Goal: Task Accomplishment & Management: Manage account settings

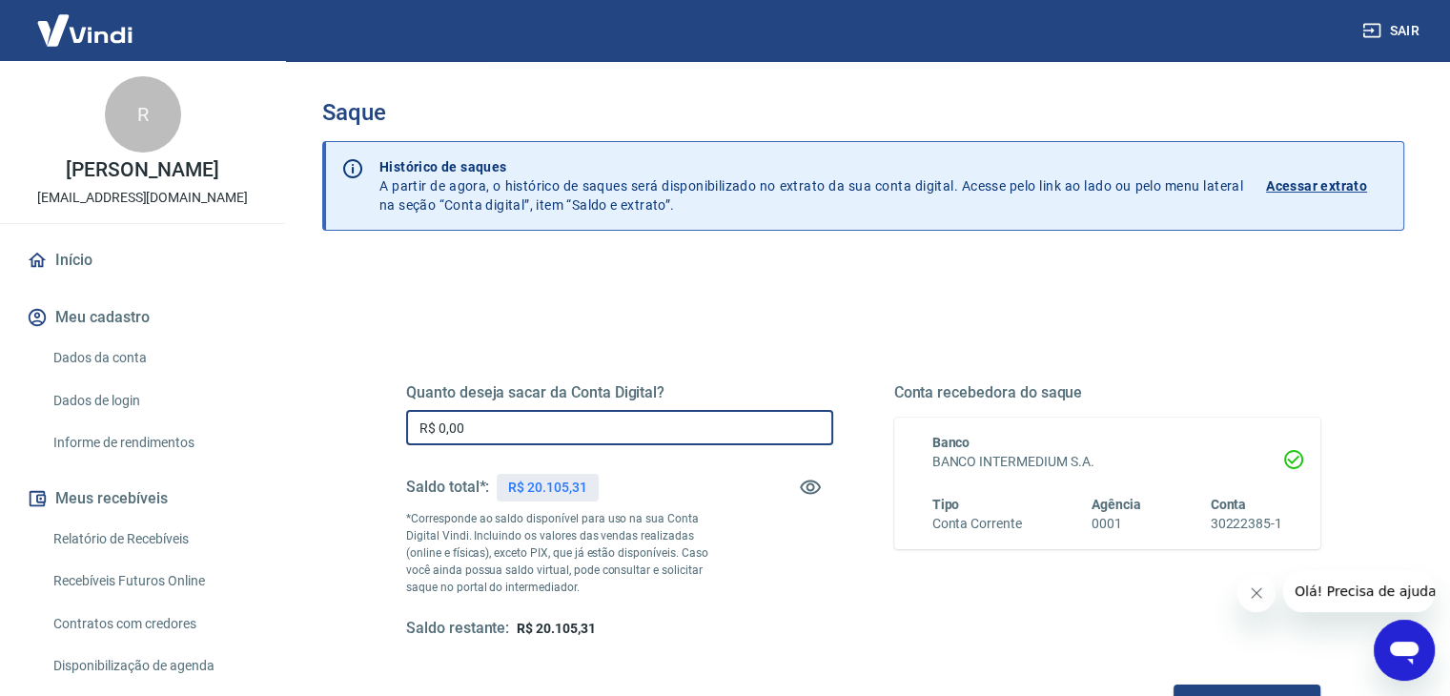
click at [594, 432] on input "R$ 0,00" at bounding box center [619, 427] width 427 height 35
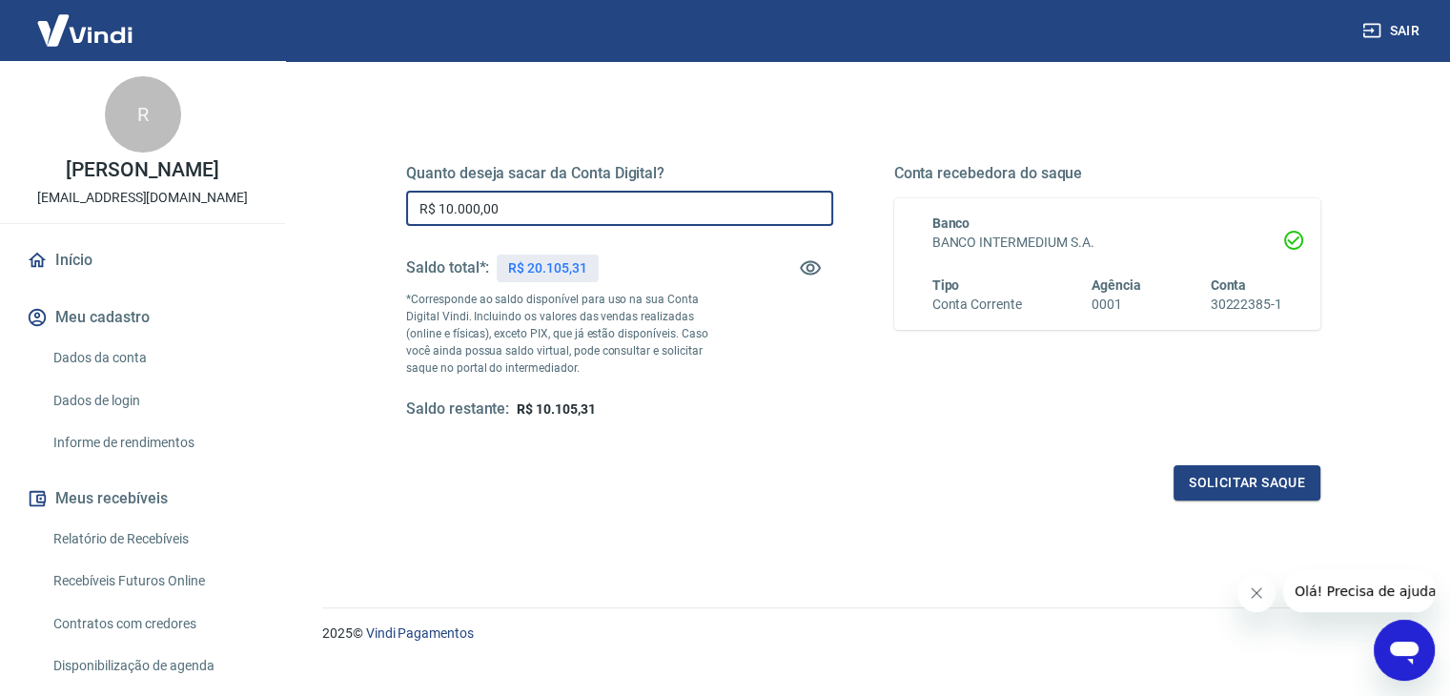
scroll to position [246, 0]
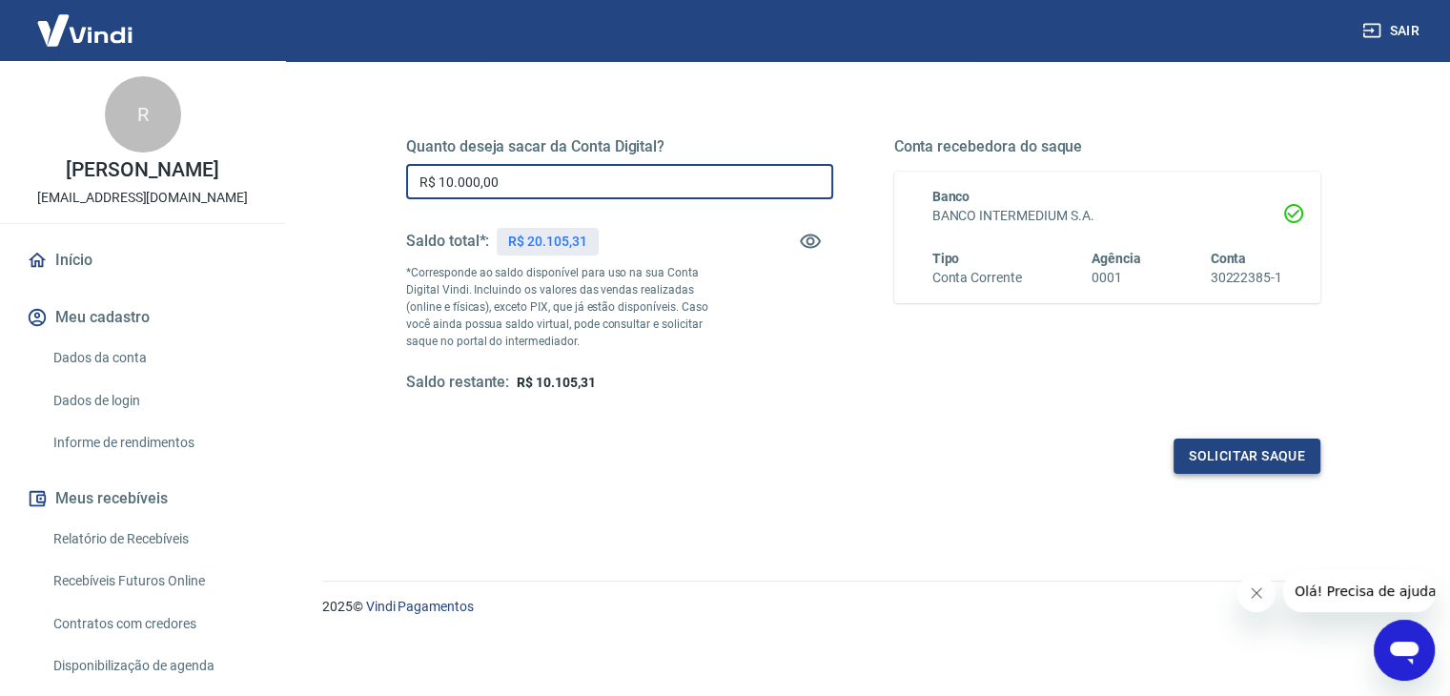
type input "R$ 10.000,00"
click at [1228, 467] on button "Solicitar saque" at bounding box center [1246, 455] width 147 height 35
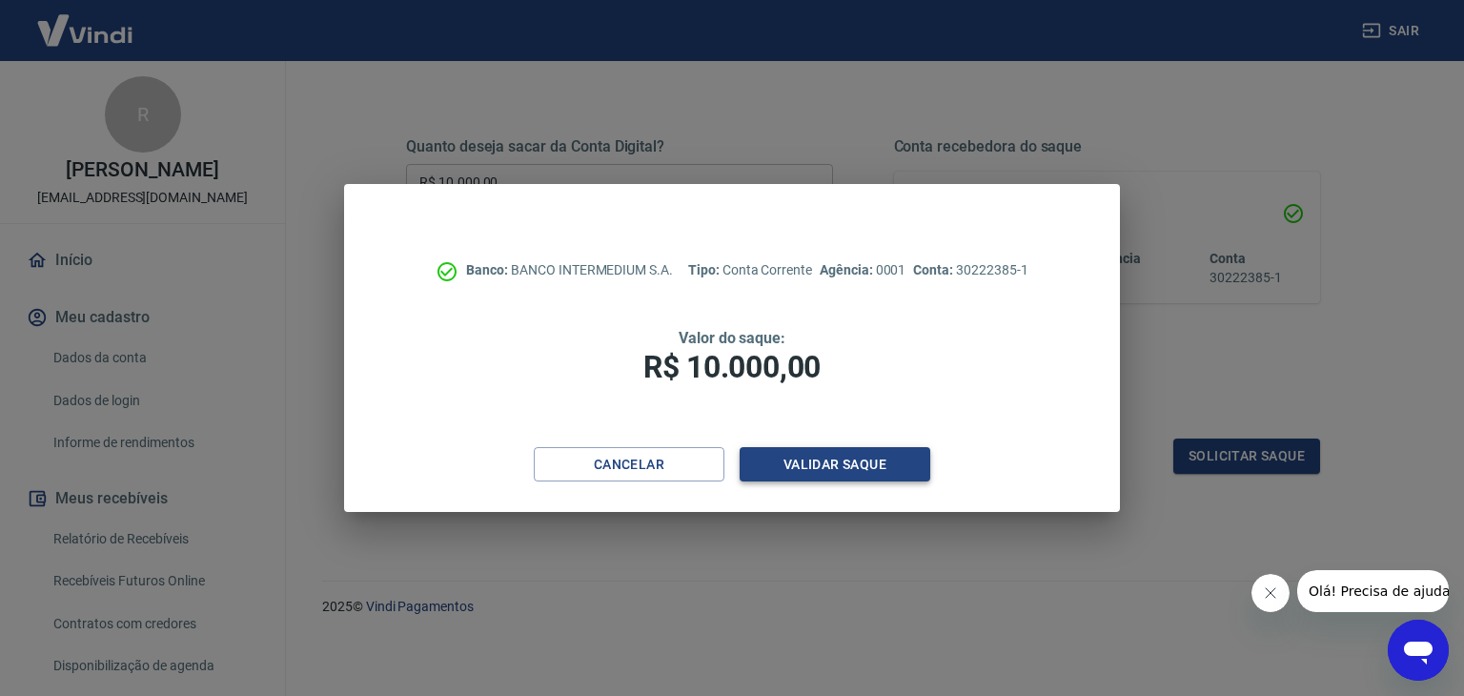
click at [803, 457] on button "Validar saque" at bounding box center [835, 464] width 191 height 35
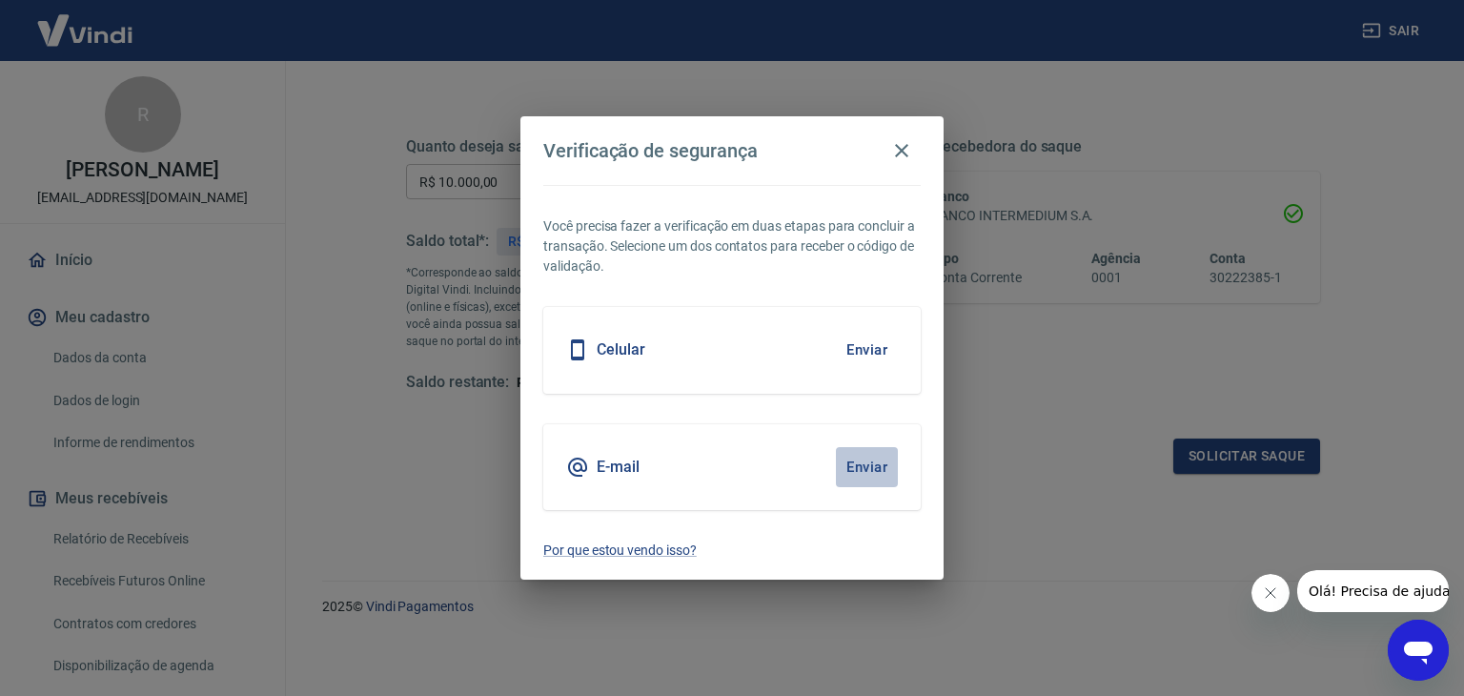
click at [854, 464] on button "Enviar" at bounding box center [867, 467] width 62 height 40
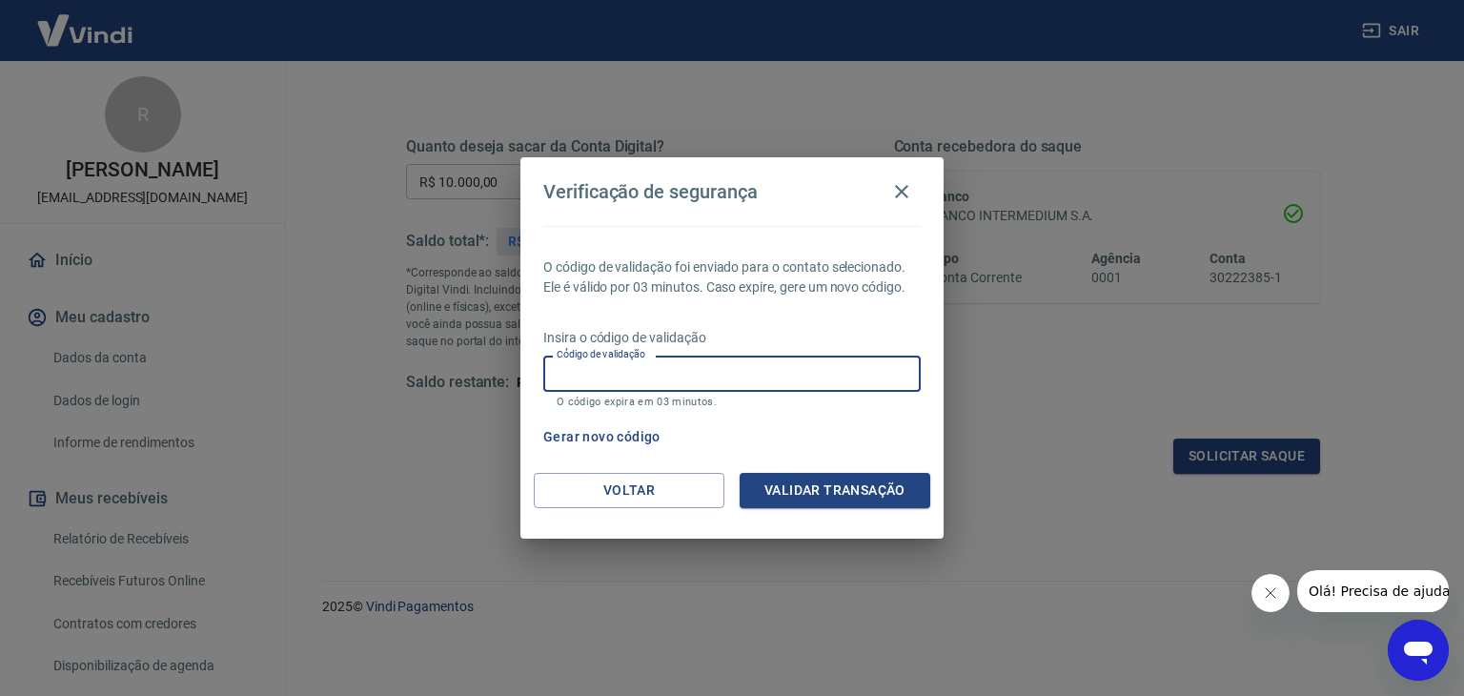
drag, startPoint x: 658, startPoint y: 368, endPoint x: 600, endPoint y: 372, distance: 57.3
click at [654, 362] on input "Código de validação" at bounding box center [731, 372] width 377 height 35
type input "820144"
click at [881, 498] on button "Validar transação" at bounding box center [835, 490] width 191 height 35
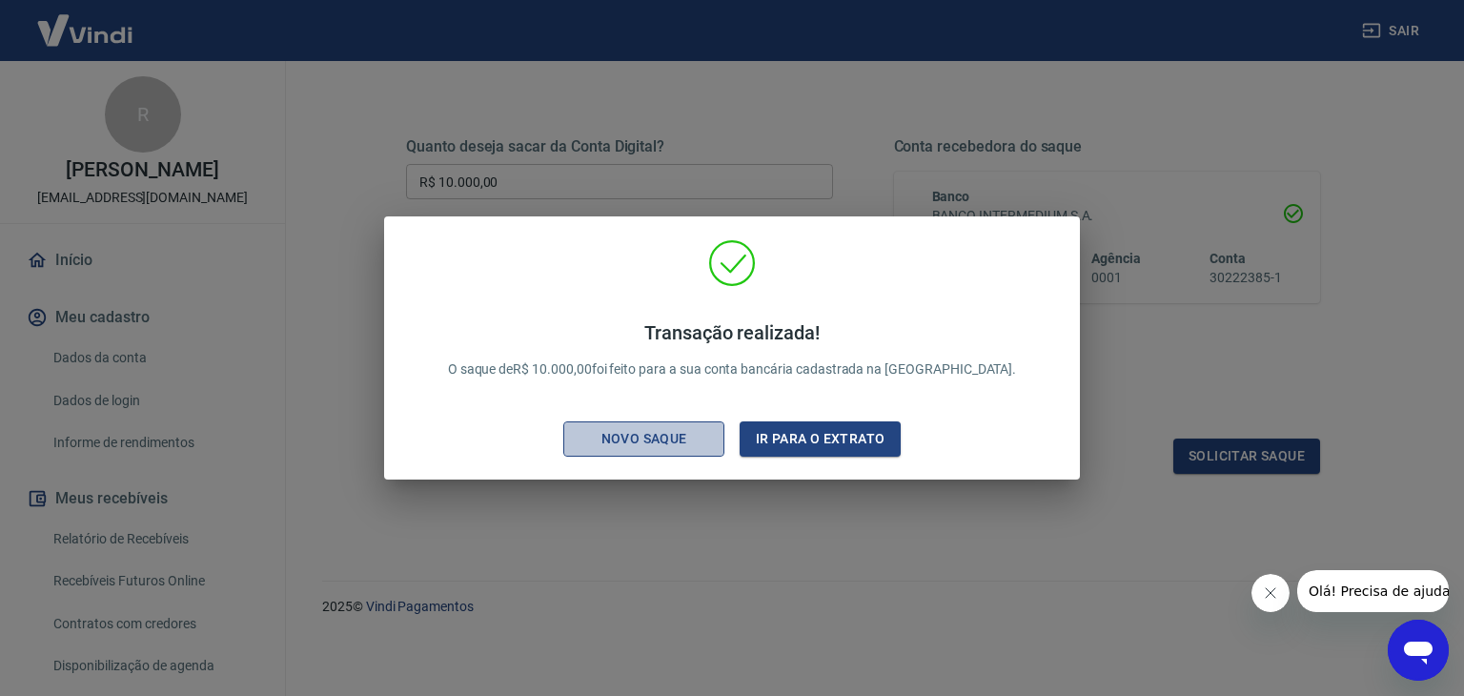
click at [664, 454] on button "Novo saque" at bounding box center [643, 438] width 161 height 35
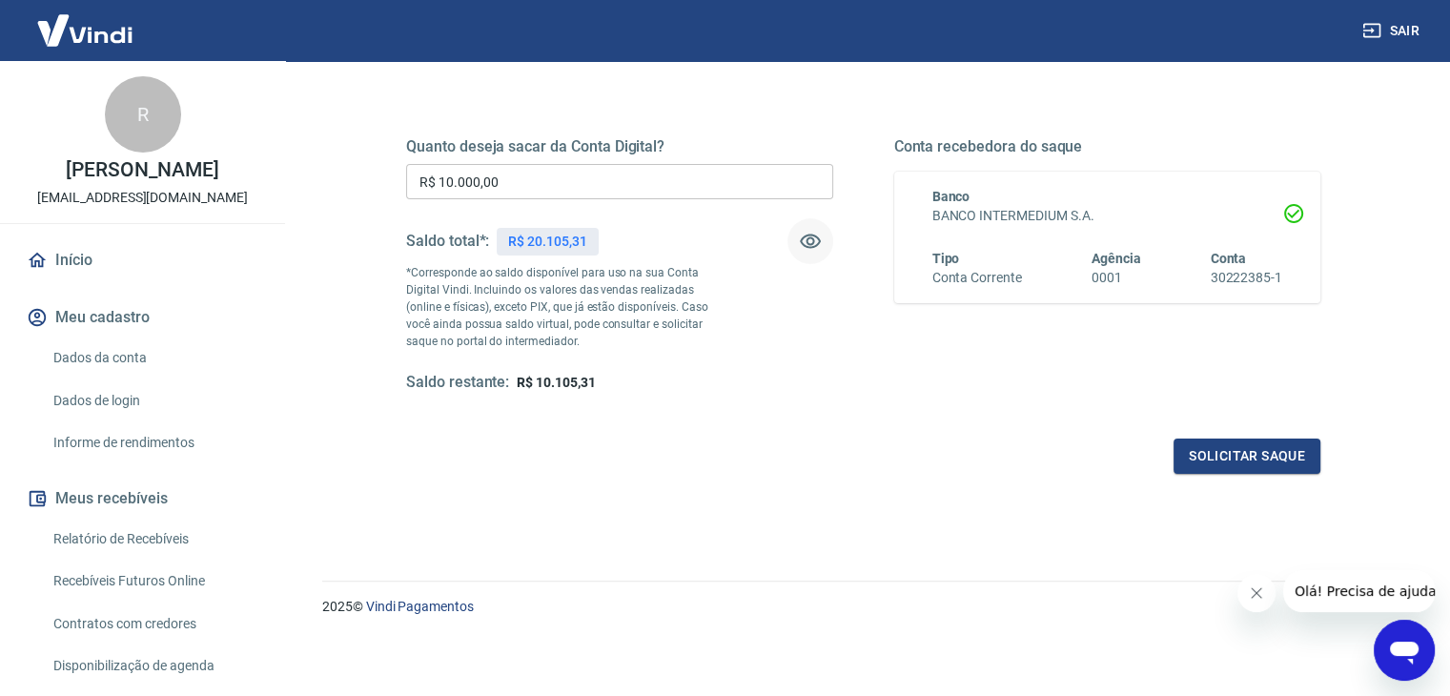
click at [816, 234] on icon "button" at bounding box center [810, 241] width 23 height 23
click at [660, 178] on input "R$ 10.000,00" at bounding box center [619, 181] width 427 height 35
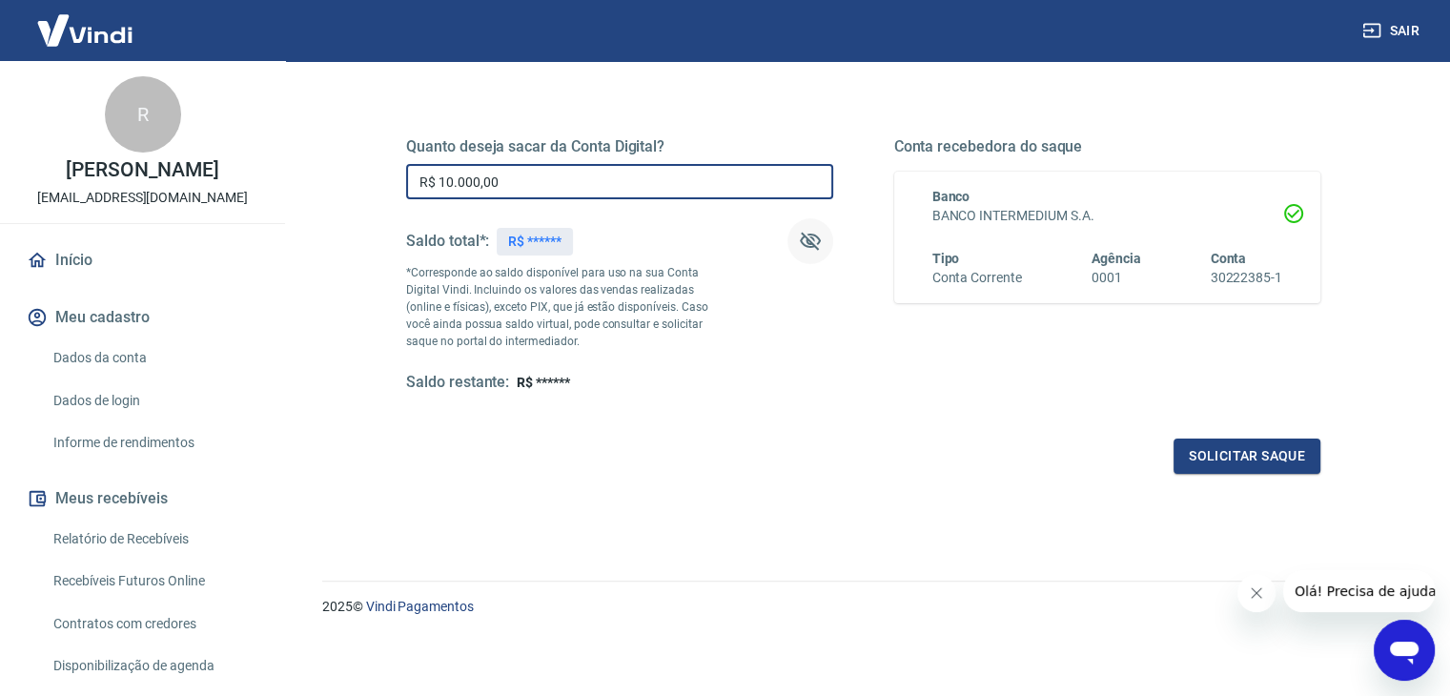
click at [802, 241] on icon "button" at bounding box center [810, 242] width 21 height 18
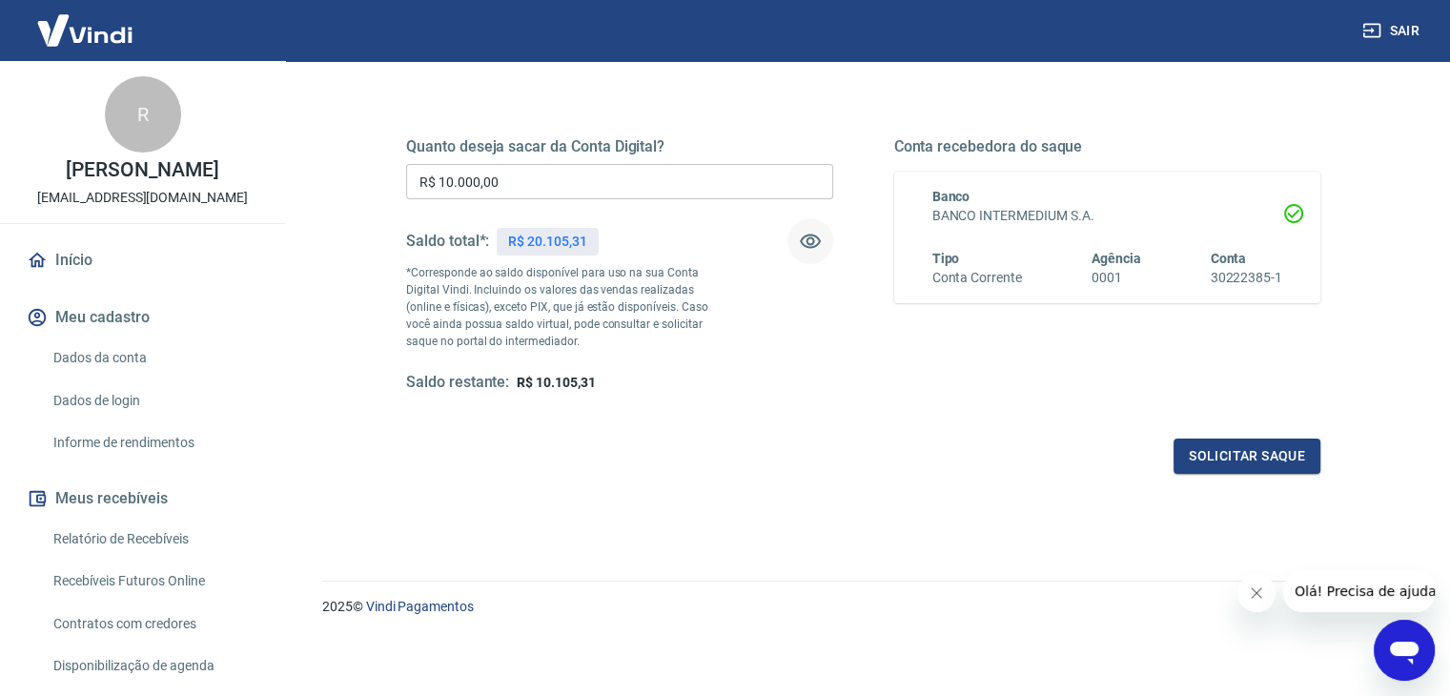
click at [629, 173] on input "R$ 10.000,00" at bounding box center [619, 181] width 427 height 35
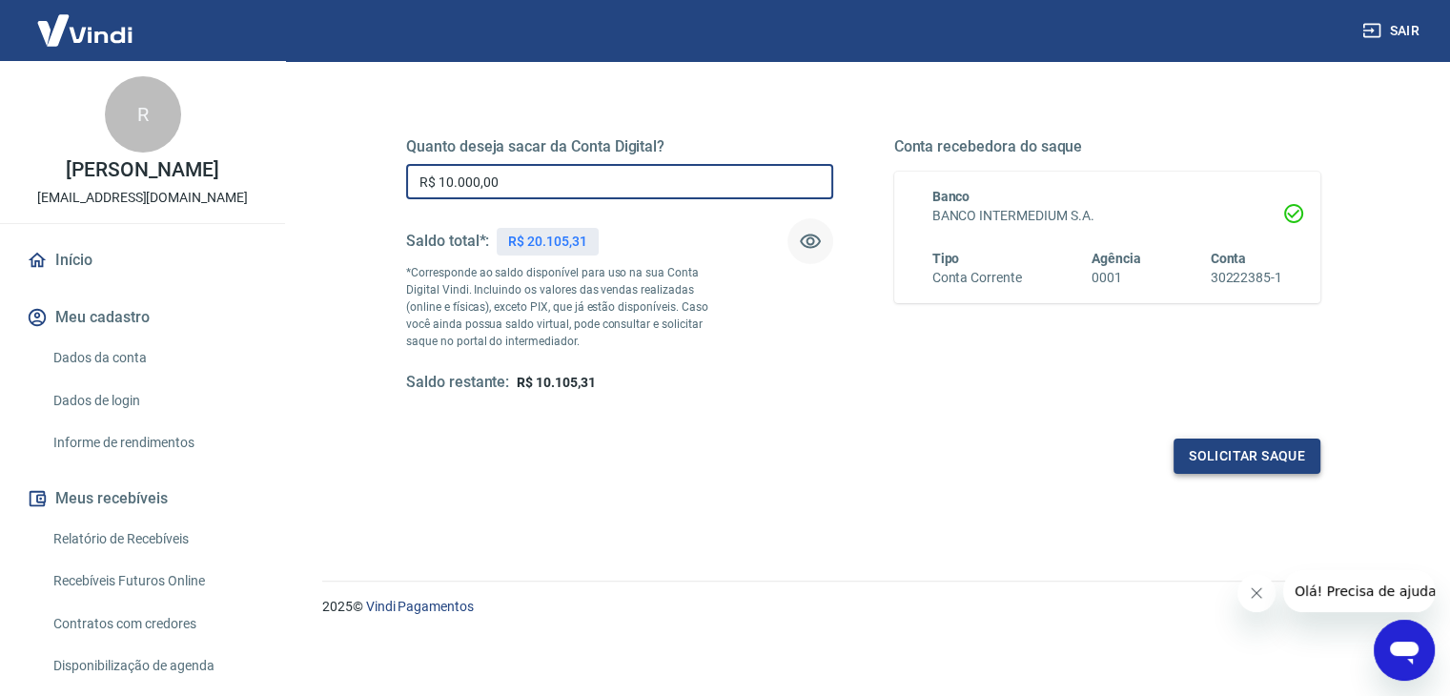
click at [1217, 462] on button "Solicitar saque" at bounding box center [1246, 455] width 147 height 35
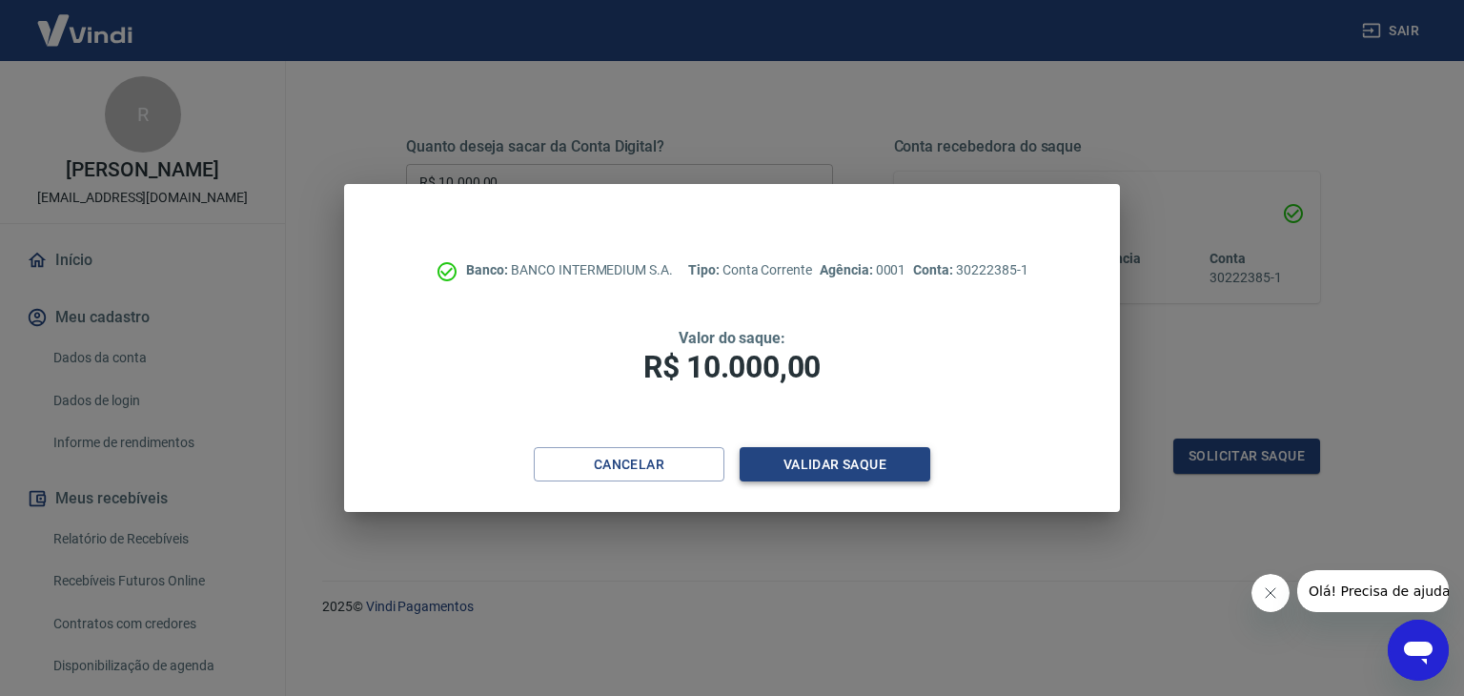
click at [897, 471] on button "Validar saque" at bounding box center [835, 464] width 191 height 35
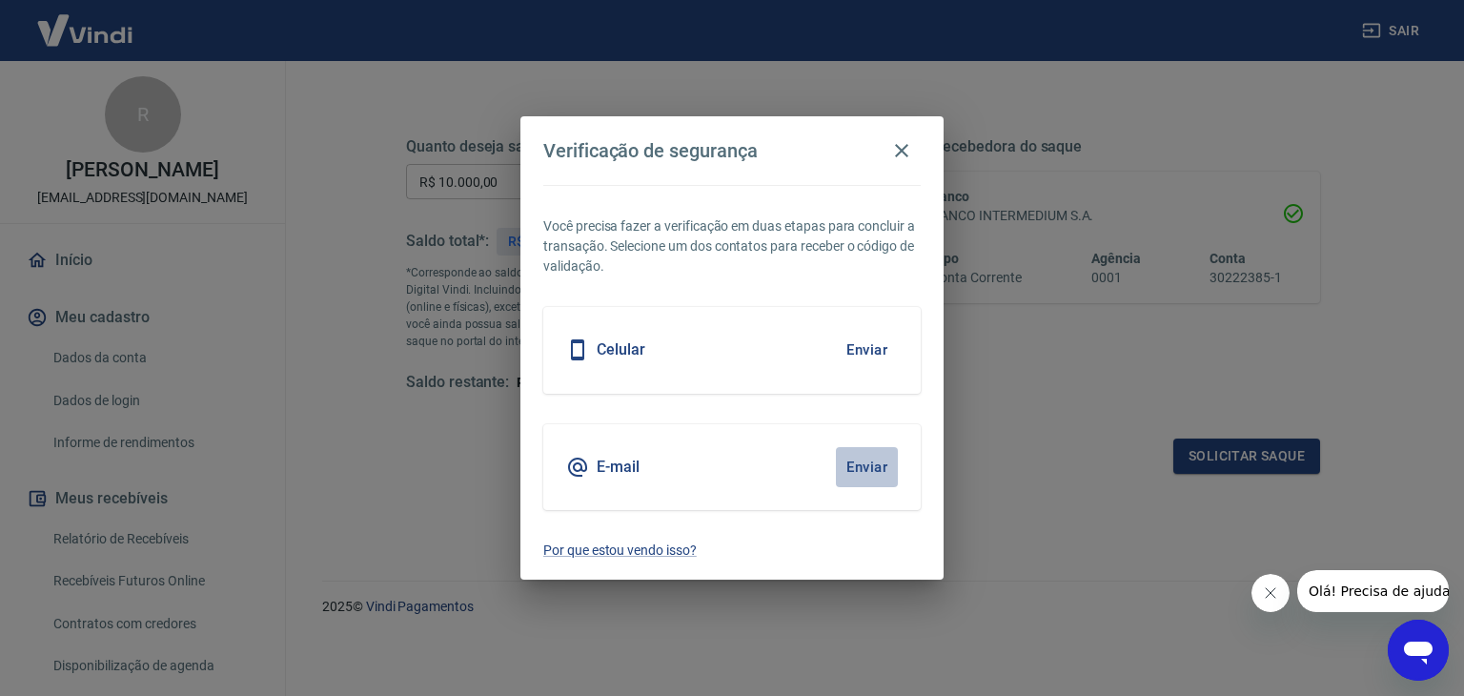
click at [869, 471] on button "Enviar" at bounding box center [867, 467] width 62 height 40
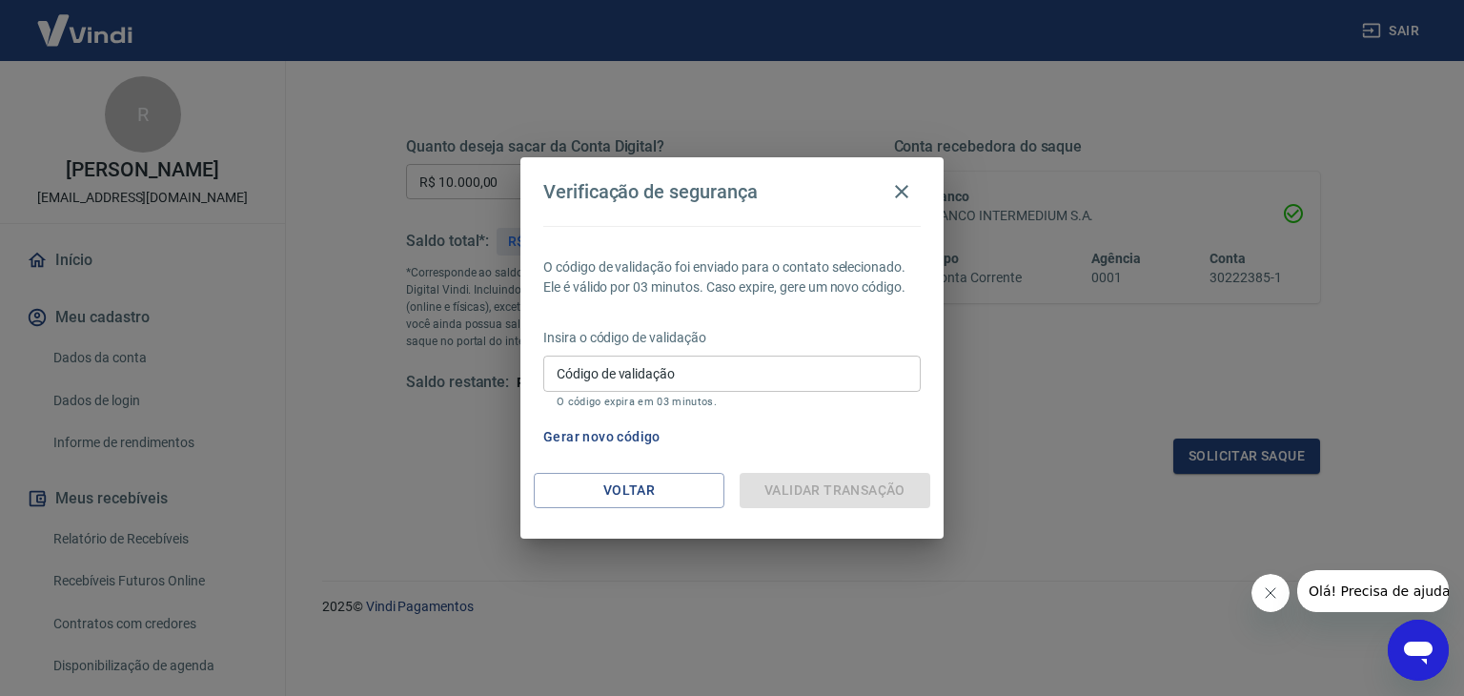
click at [618, 375] on input "Código de validação" at bounding box center [731, 372] width 377 height 35
type input "899708"
click at [1021, 442] on div "Verificação de segurança O código de validação foi enviado para o contato selec…" at bounding box center [732, 348] width 1464 height 696
click at [853, 493] on div "Validar transação" at bounding box center [835, 490] width 191 height 35
click at [907, 192] on icon "button" at bounding box center [901, 191] width 23 height 23
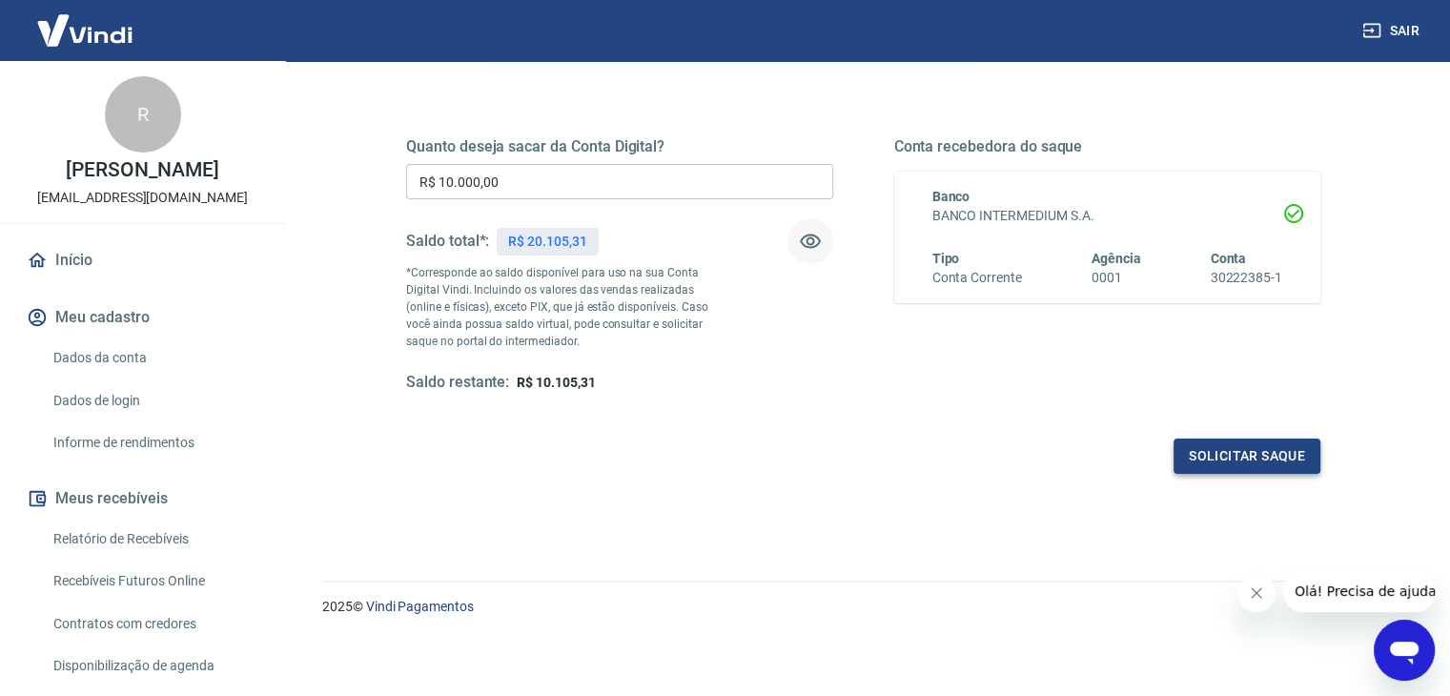
click at [1289, 458] on button "Solicitar saque" at bounding box center [1246, 455] width 147 height 35
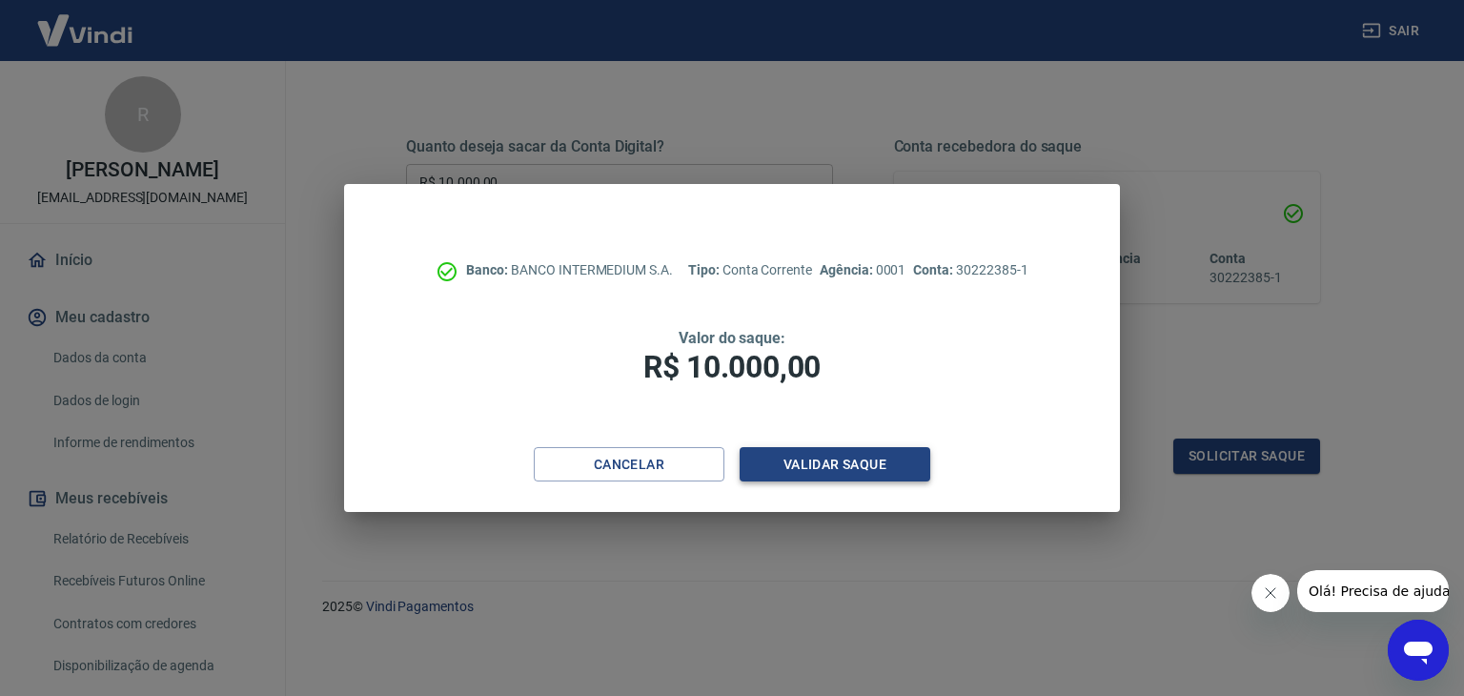
click at [904, 466] on button "Validar saque" at bounding box center [835, 464] width 191 height 35
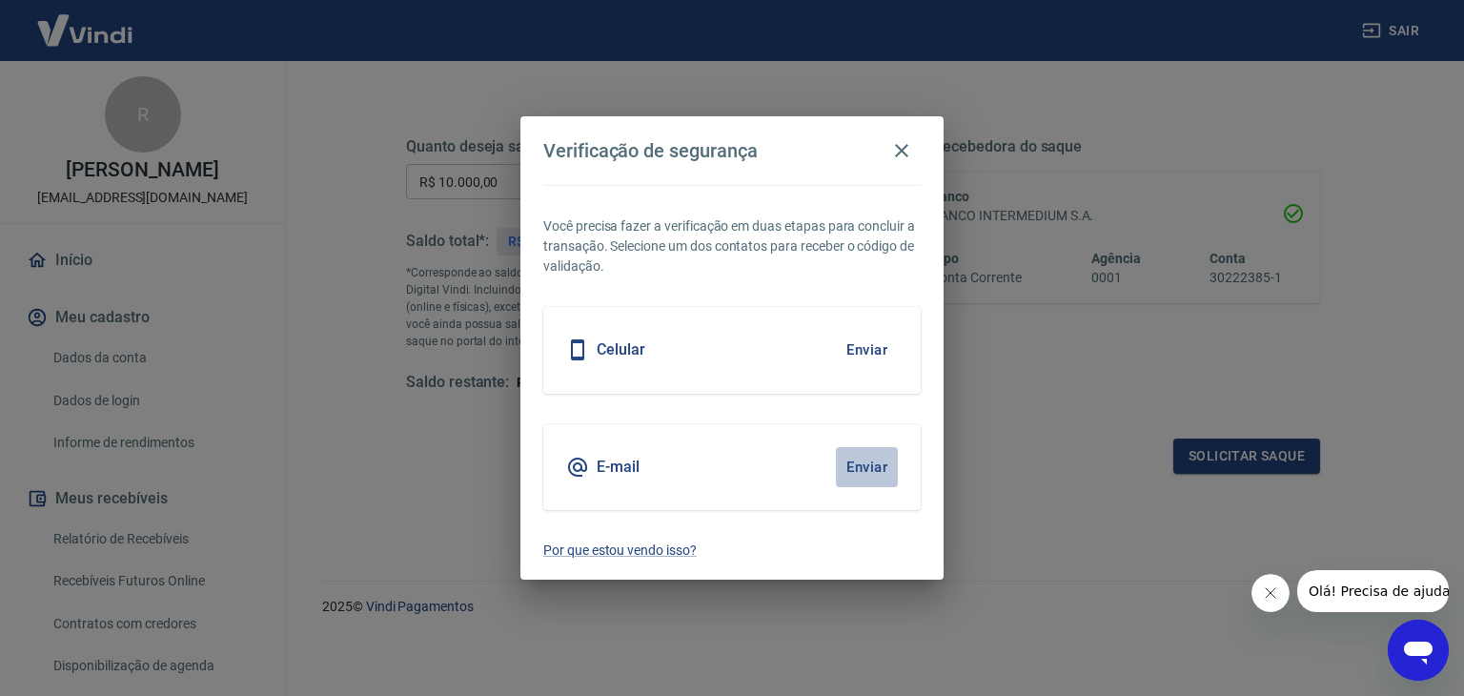
click at [877, 467] on button "Enviar" at bounding box center [867, 467] width 62 height 40
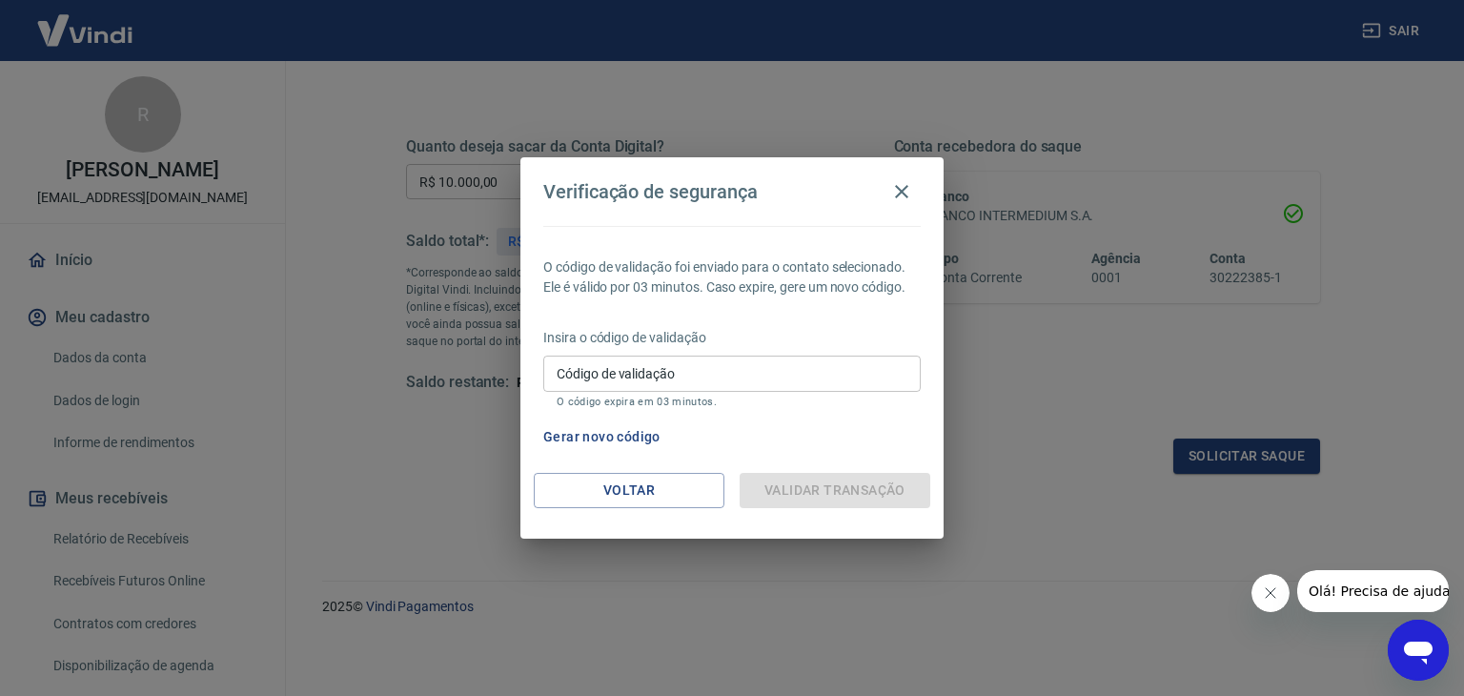
drag, startPoint x: 650, startPoint y: 369, endPoint x: 578, endPoint y: 371, distance: 72.5
click at [639, 371] on input "Código de validação" at bounding box center [731, 372] width 377 height 35
type input "120794"
click at [804, 489] on div "Validar transação" at bounding box center [835, 490] width 191 height 35
click at [807, 488] on div "Validar transação" at bounding box center [835, 490] width 191 height 35
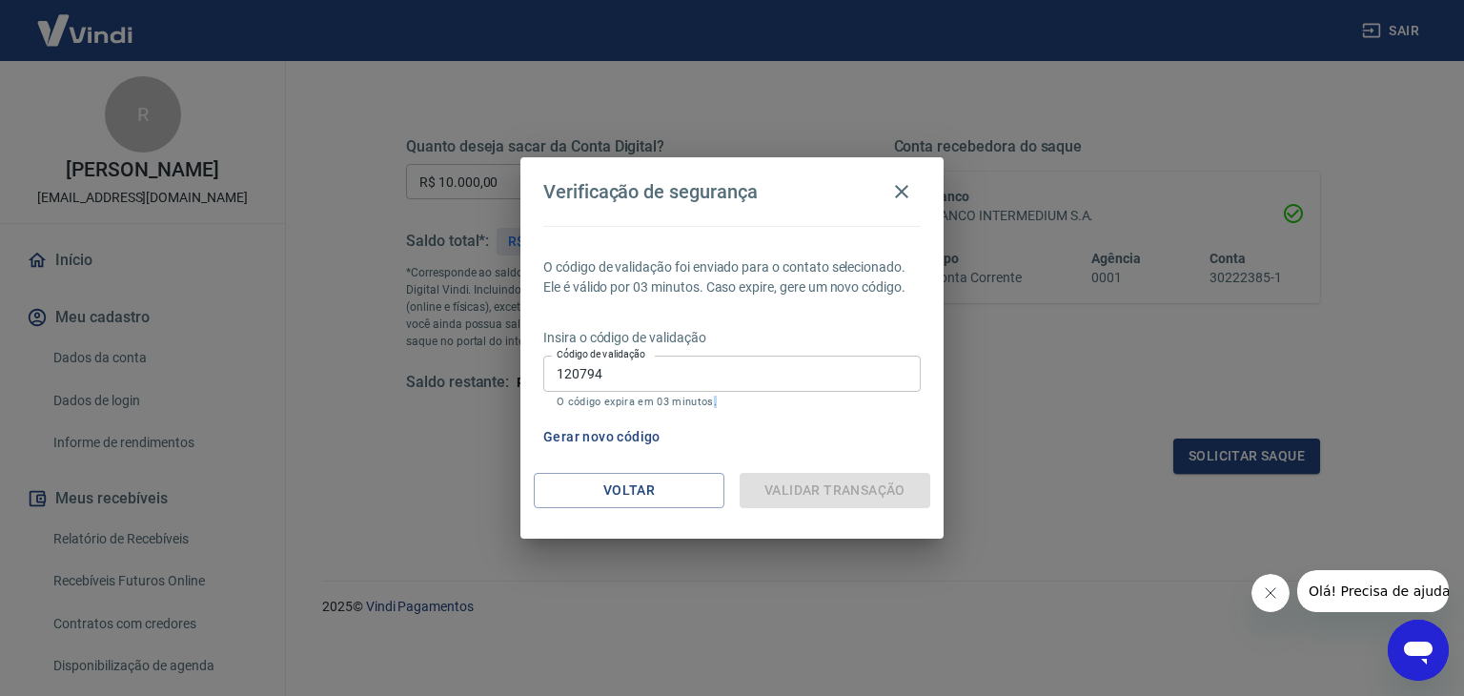
click at [807, 488] on div "Validar transação" at bounding box center [835, 490] width 191 height 35
click at [1087, 528] on div "Verificação de segurança O código de validação foi enviado para o contato selec…" at bounding box center [732, 348] width 1464 height 696
click at [1273, 591] on icon "Fechar mensagem da empresa" at bounding box center [1269, 592] width 15 height 15
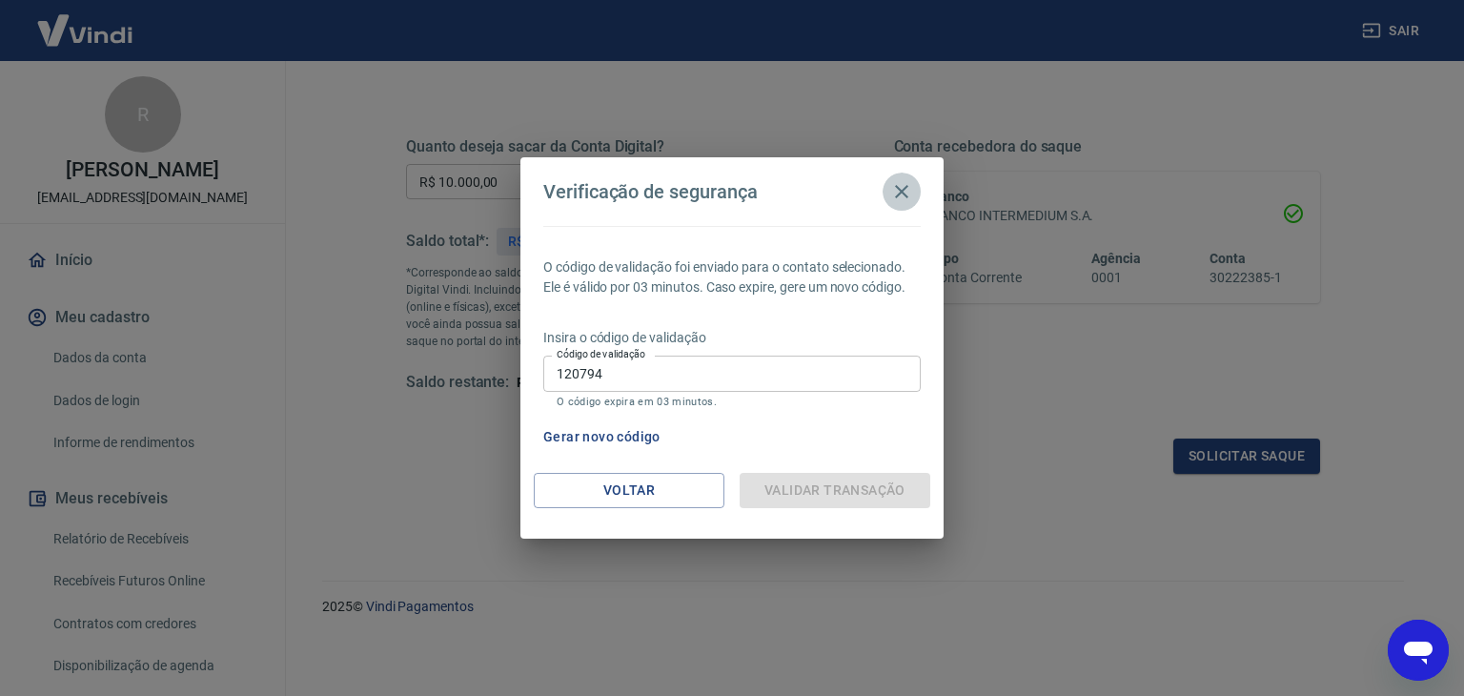
click at [904, 195] on icon "button" at bounding box center [901, 191] width 23 height 23
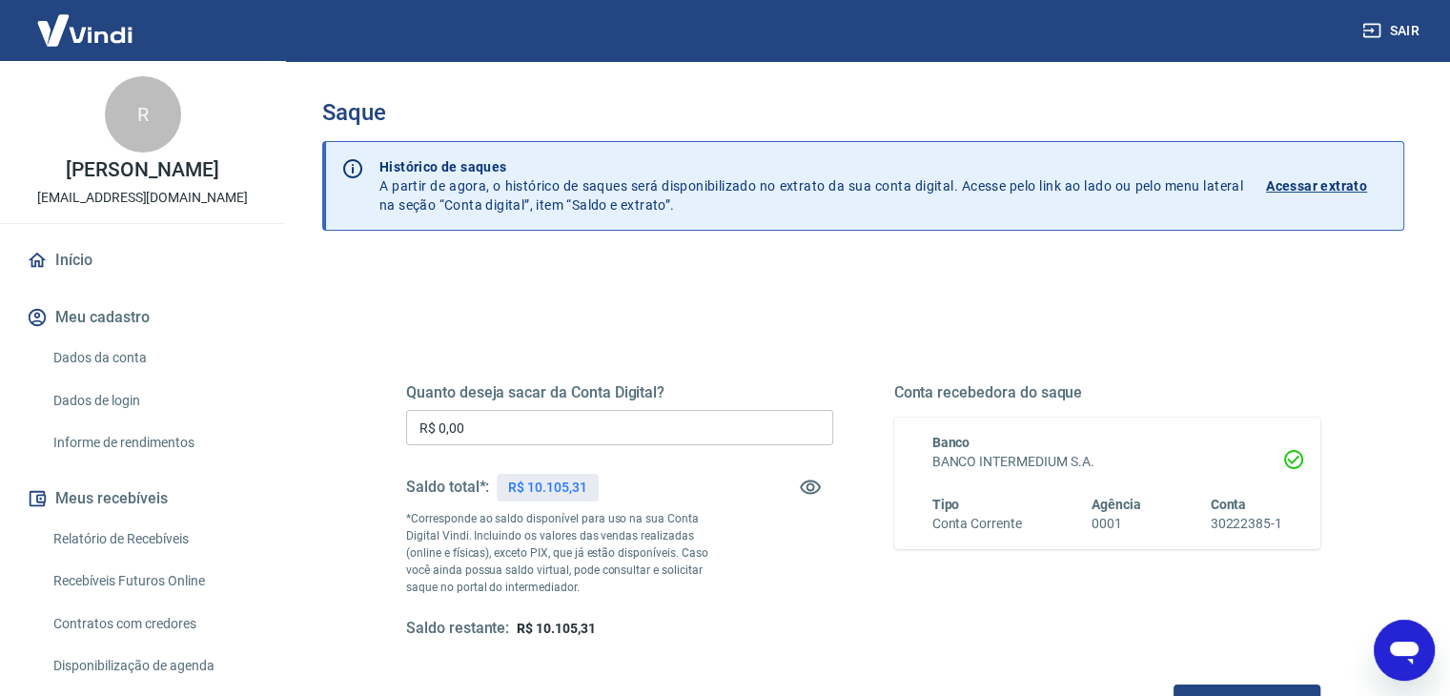
click at [542, 428] on input "R$ 0,00" at bounding box center [619, 427] width 427 height 35
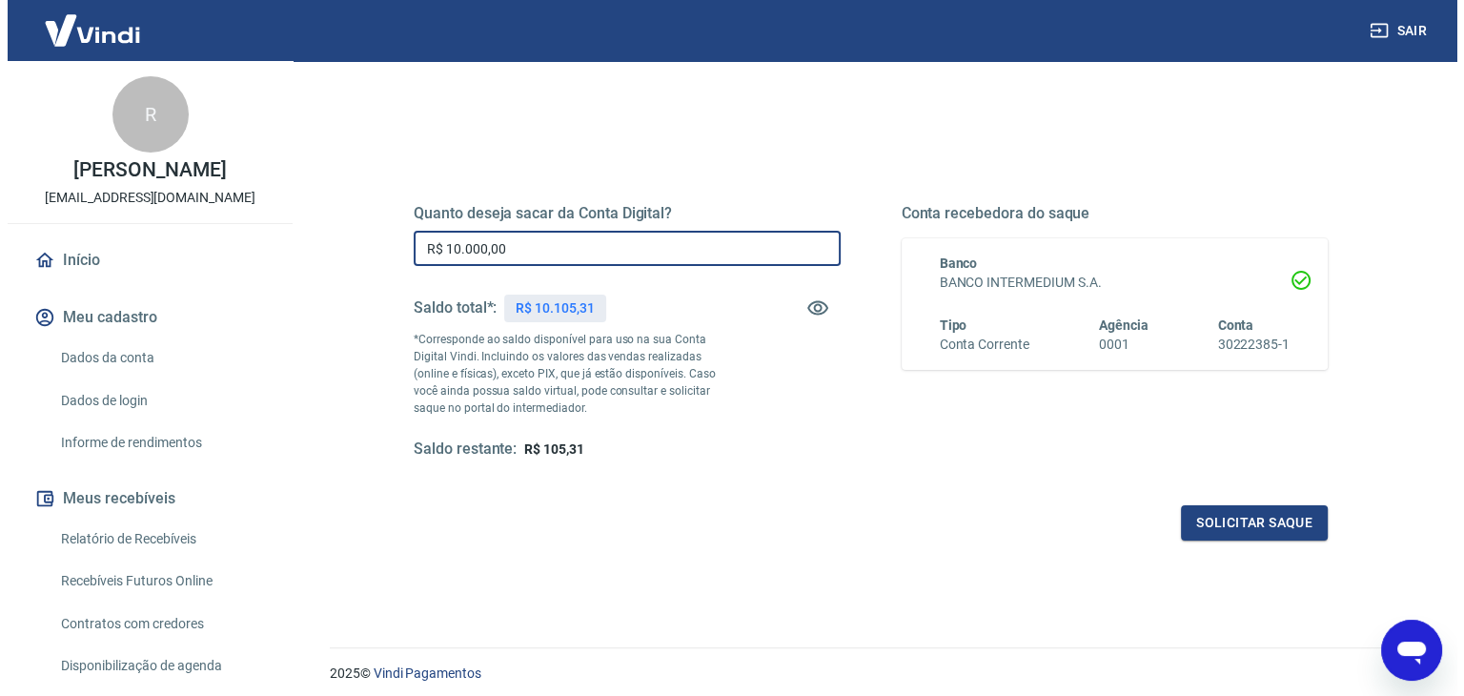
scroll to position [180, 0]
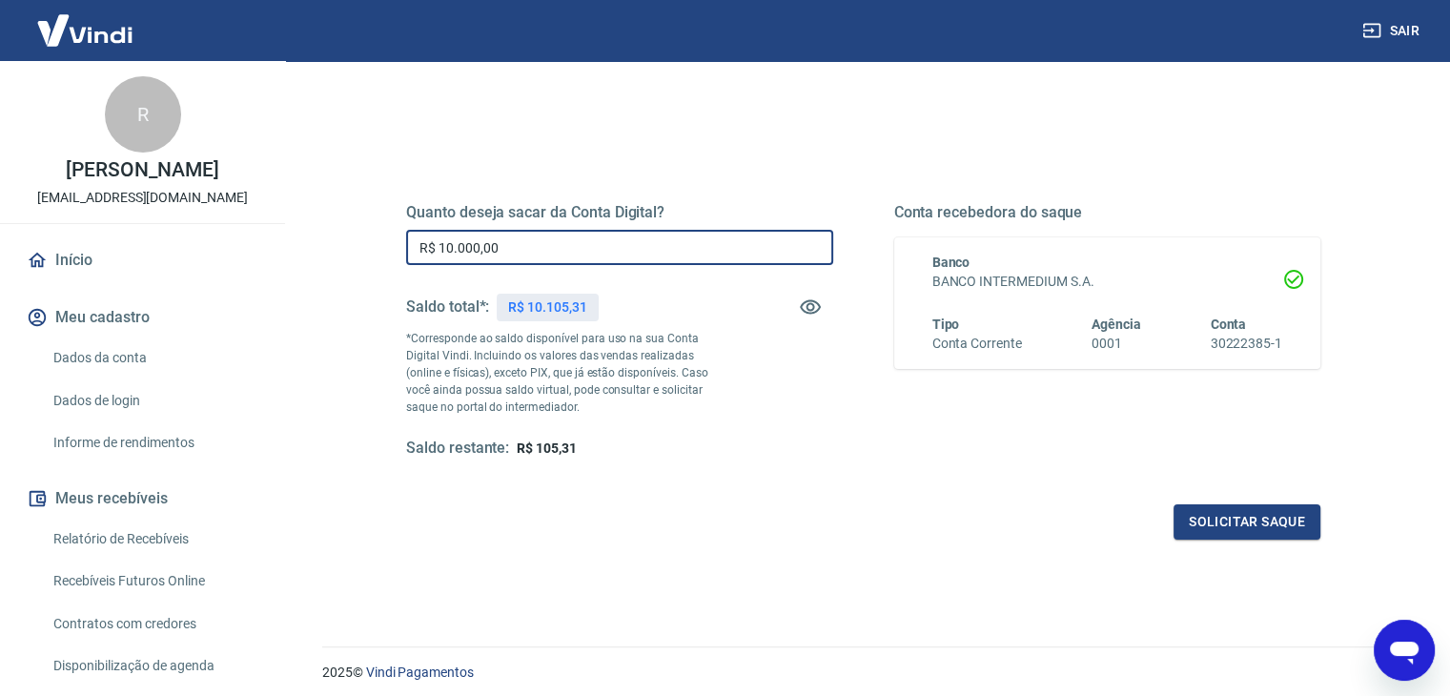
type input "R$ 10.000,00"
click at [1223, 544] on div "Quanto deseja sacar da Conta Digital? R$ 10.000,00 ​ Saldo total*: R$ 10.105,31…" at bounding box center [863, 340] width 960 height 443
click at [1220, 532] on button "Solicitar saque" at bounding box center [1246, 521] width 147 height 35
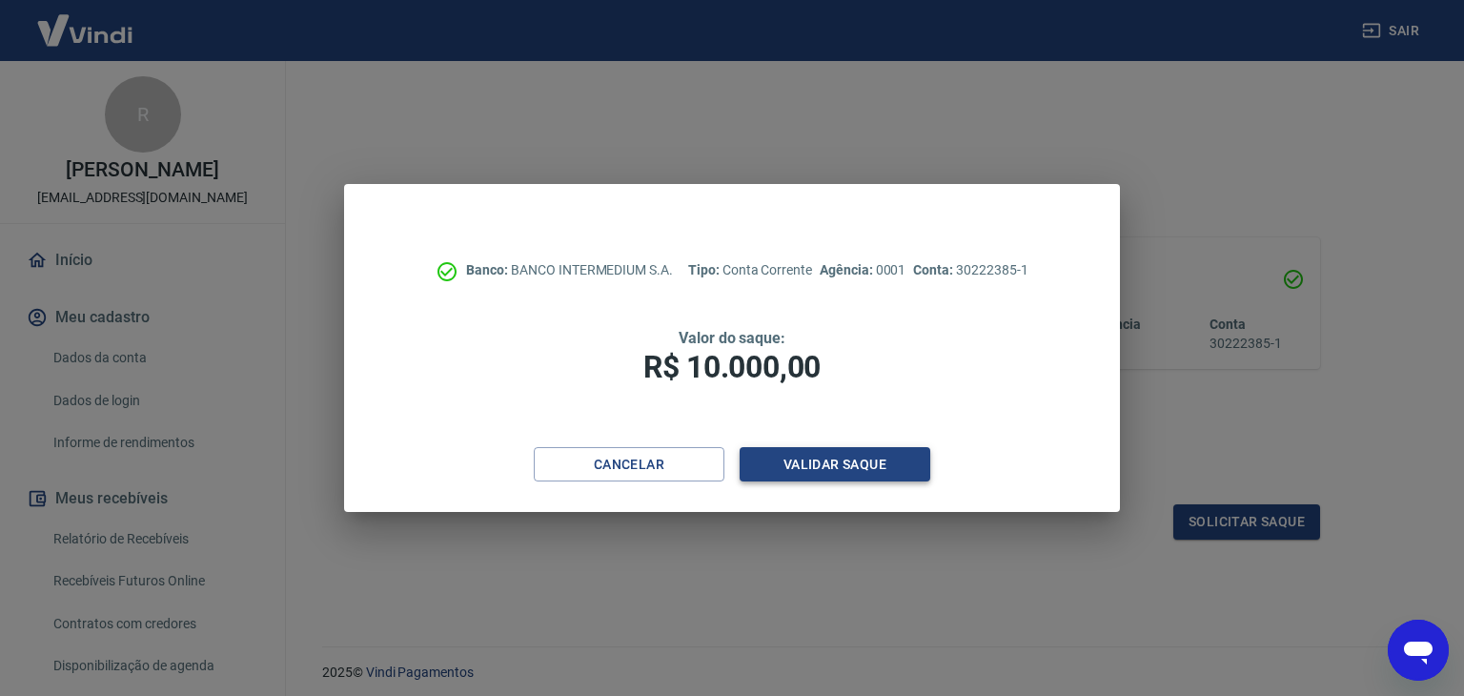
click at [823, 465] on button "Validar saque" at bounding box center [835, 464] width 191 height 35
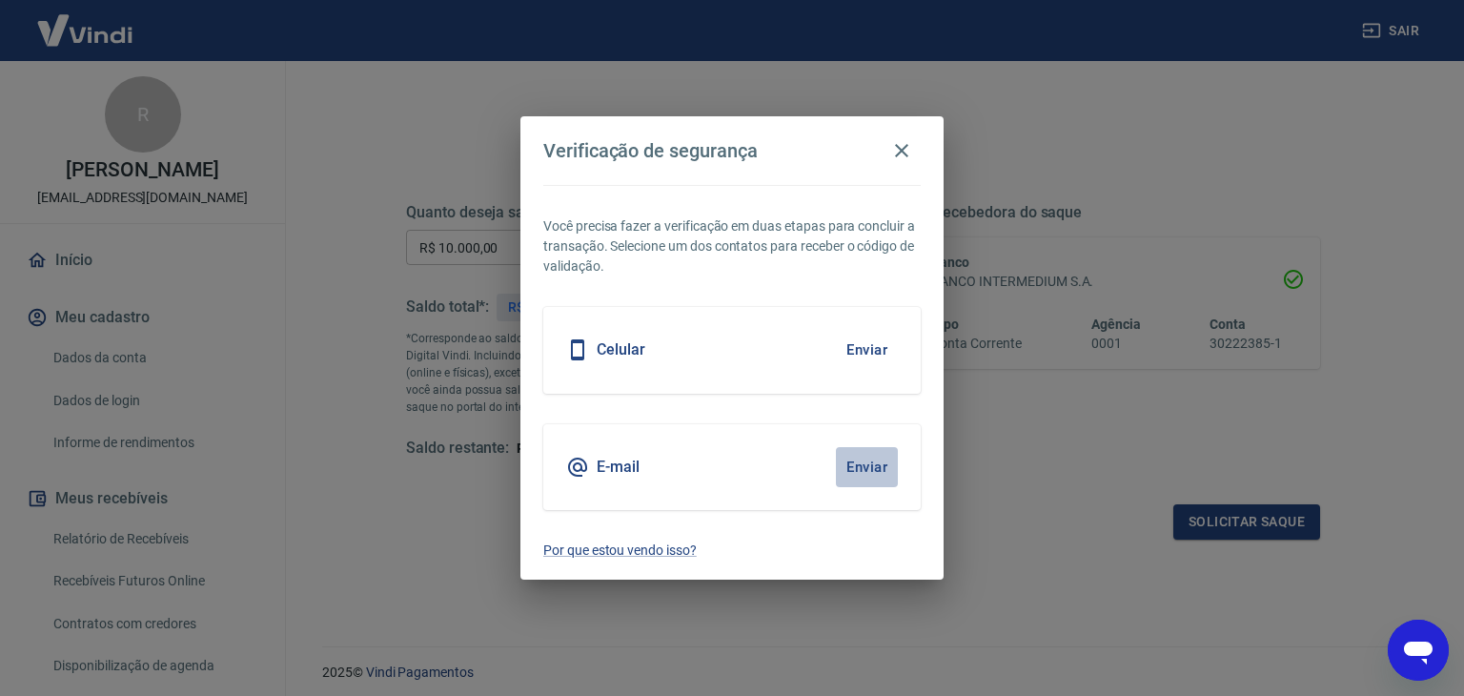
click at [867, 459] on button "Enviar" at bounding box center [867, 467] width 62 height 40
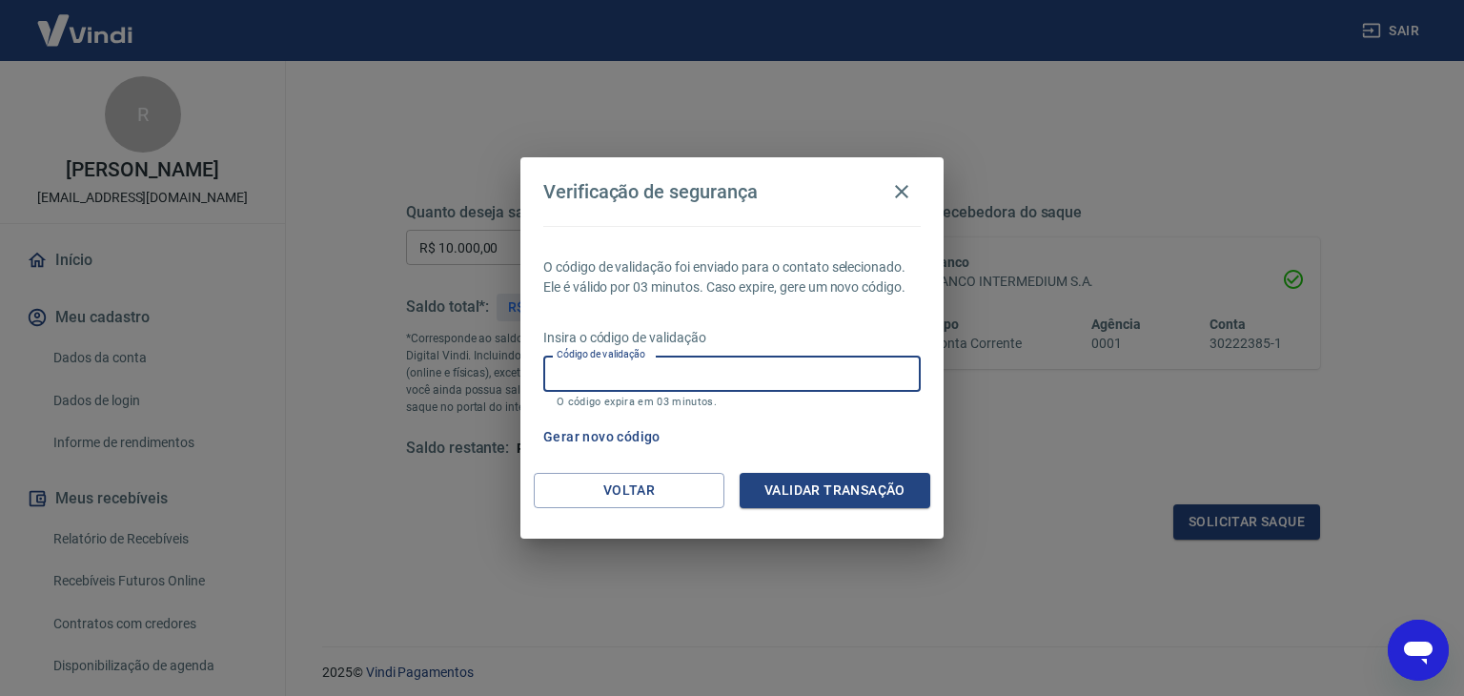
click at [653, 376] on input "Código de validação" at bounding box center [731, 372] width 377 height 35
type input "815729"
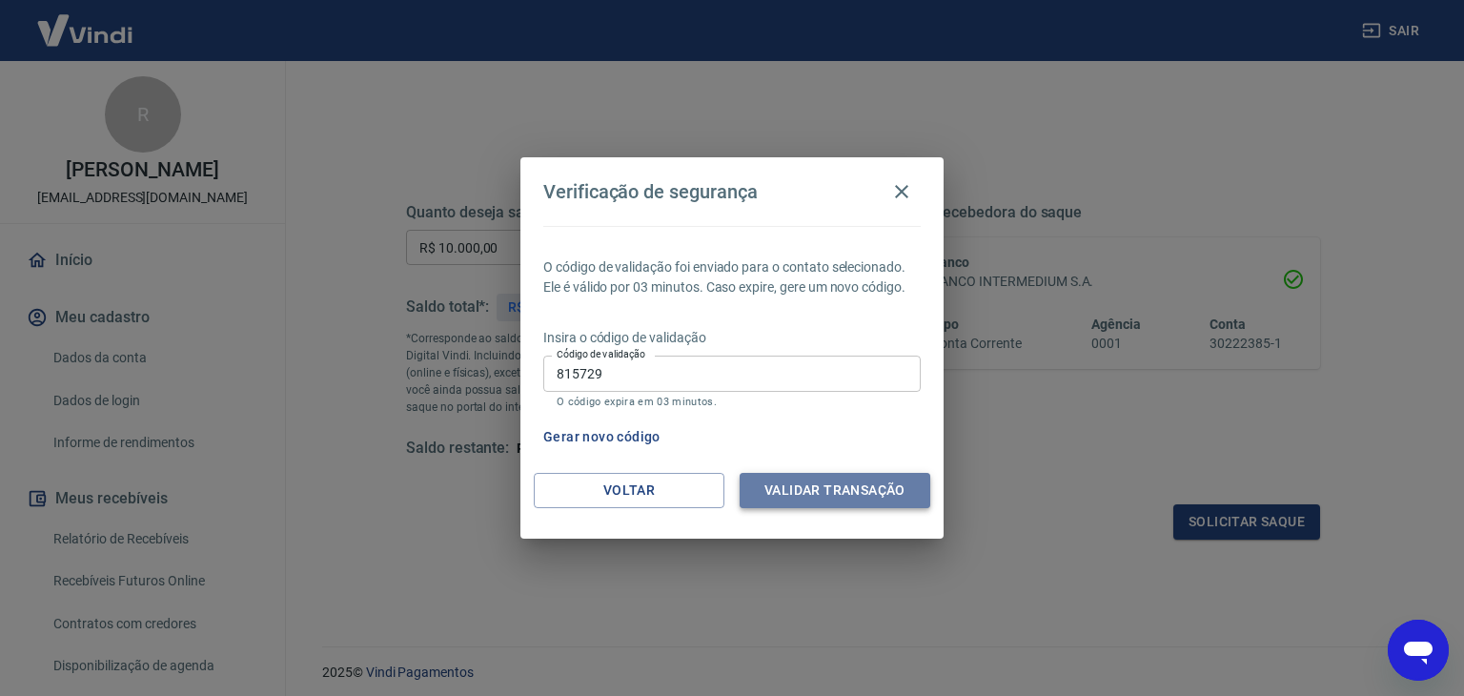
click at [871, 474] on button "Validar transação" at bounding box center [835, 490] width 191 height 35
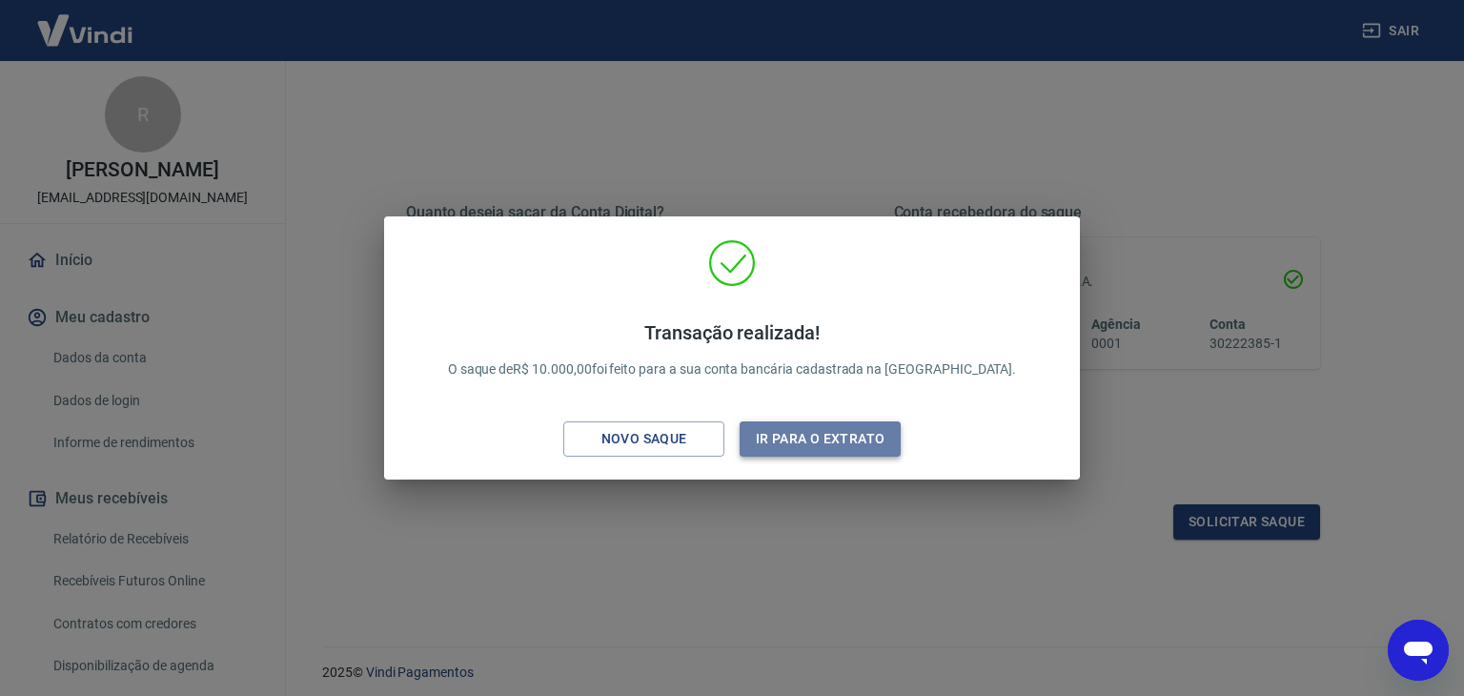
click at [863, 447] on button "Ir para o extrato" at bounding box center [820, 438] width 161 height 35
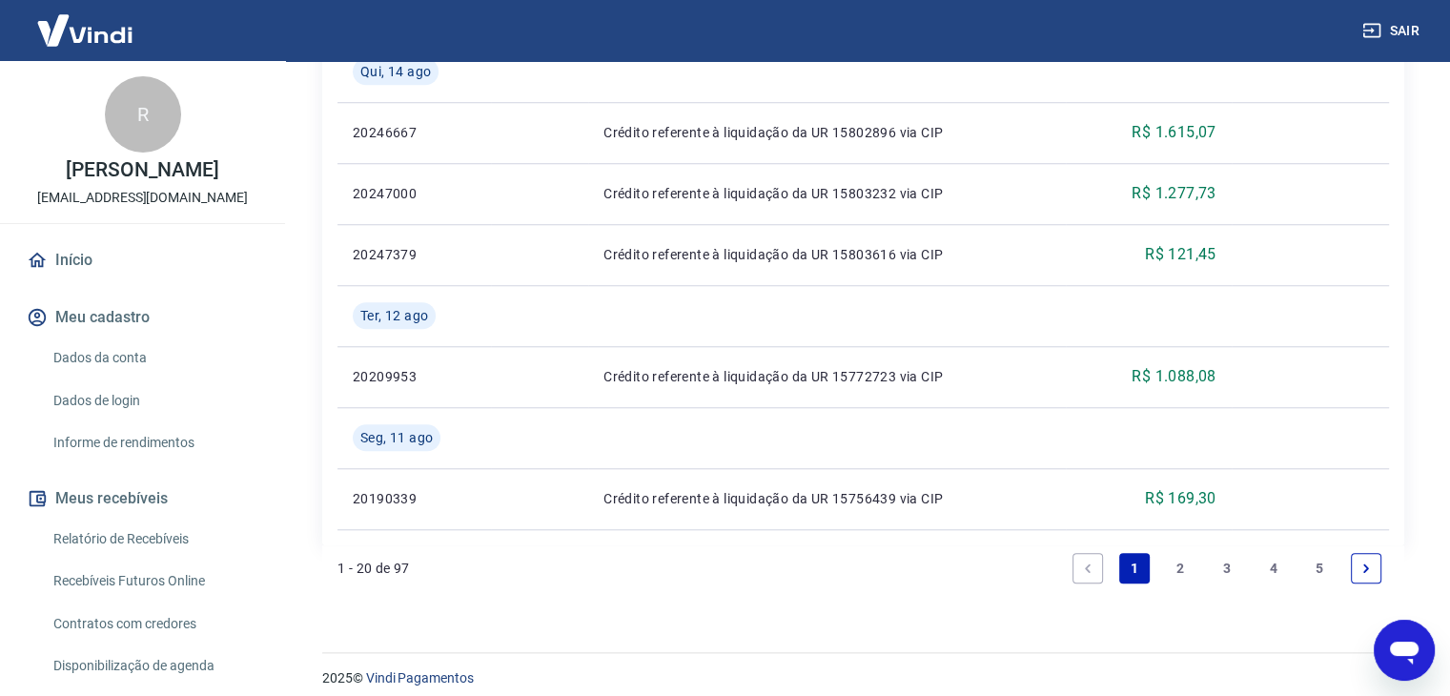
scroll to position [1666, 0]
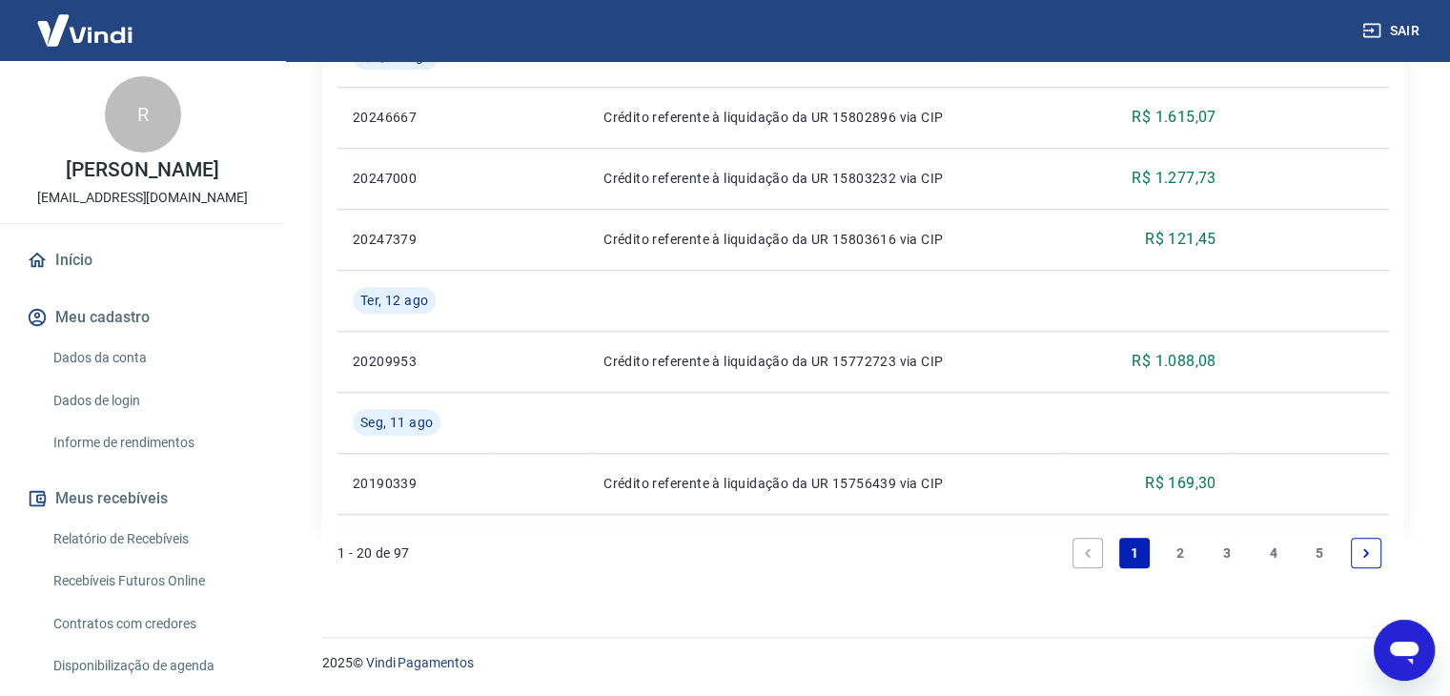
click at [1180, 545] on link "2" at bounding box center [1180, 553] width 30 height 30
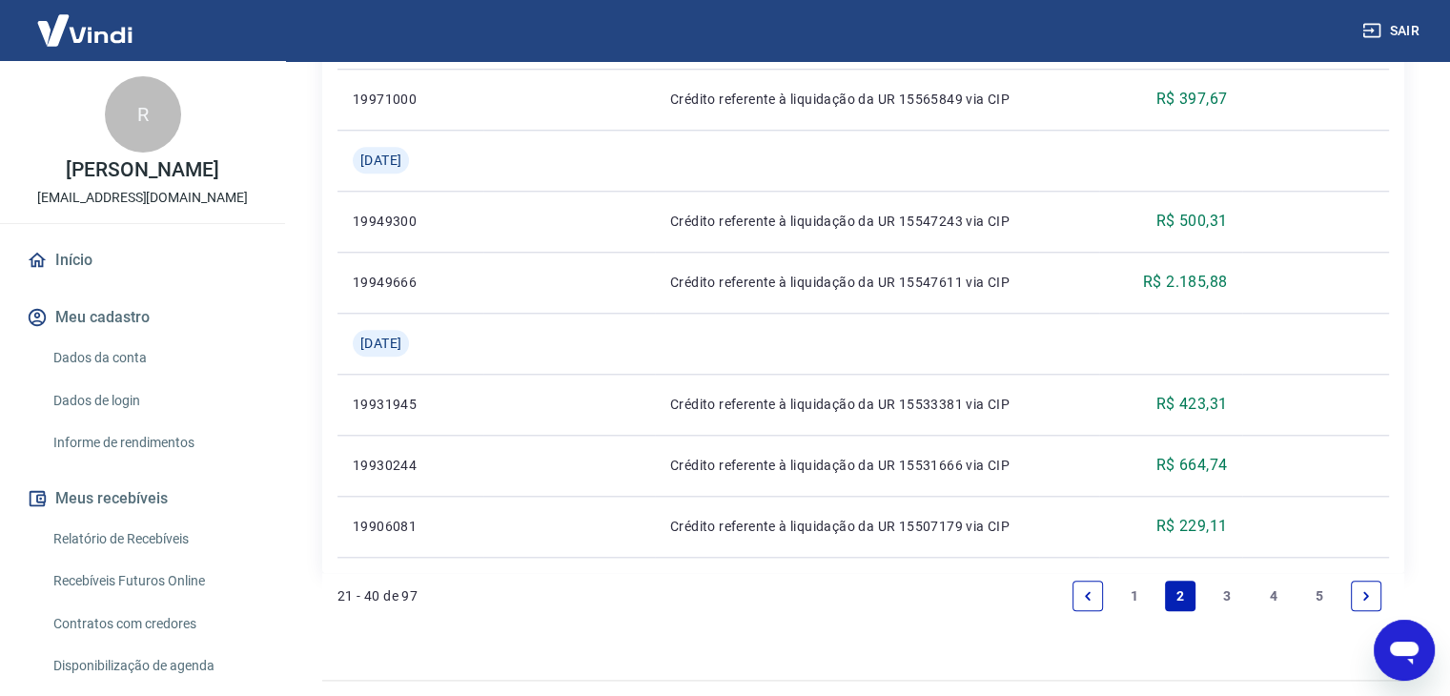
scroll to position [1879, 0]
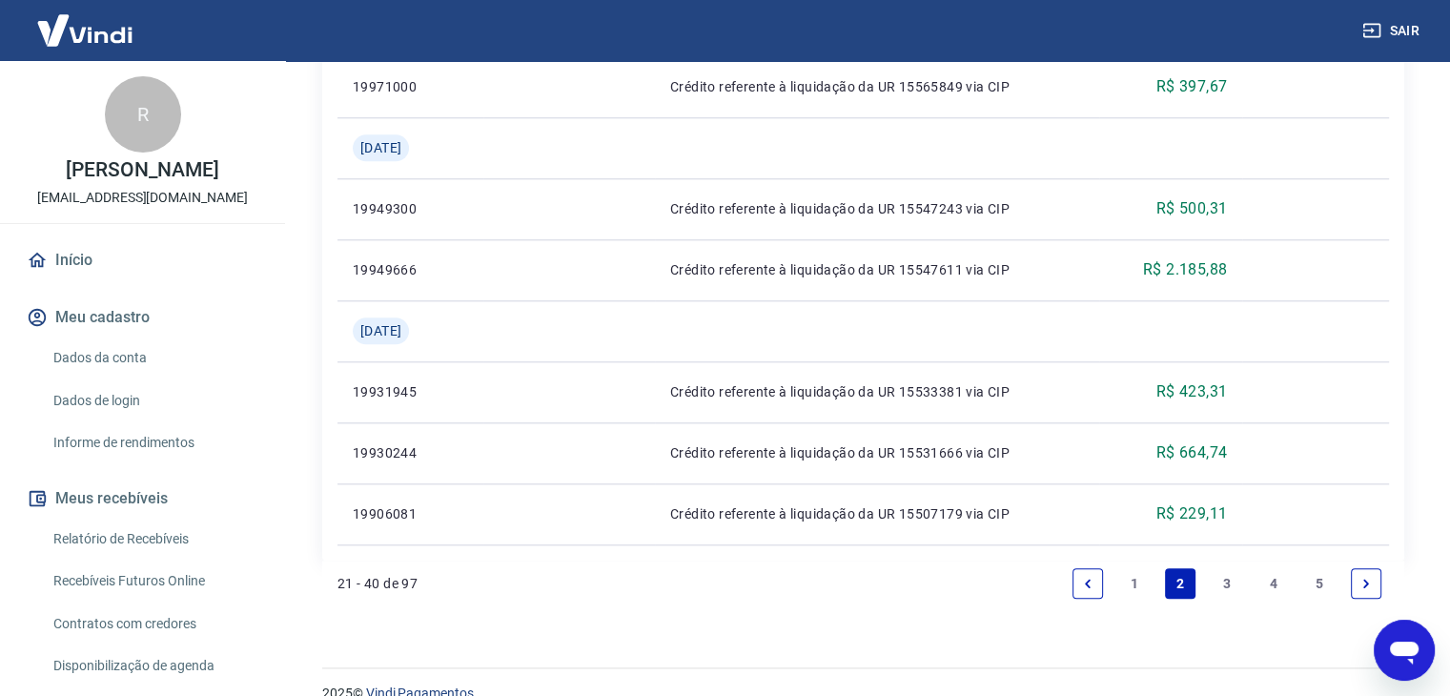
click at [1231, 591] on link "3" at bounding box center [1226, 583] width 30 height 30
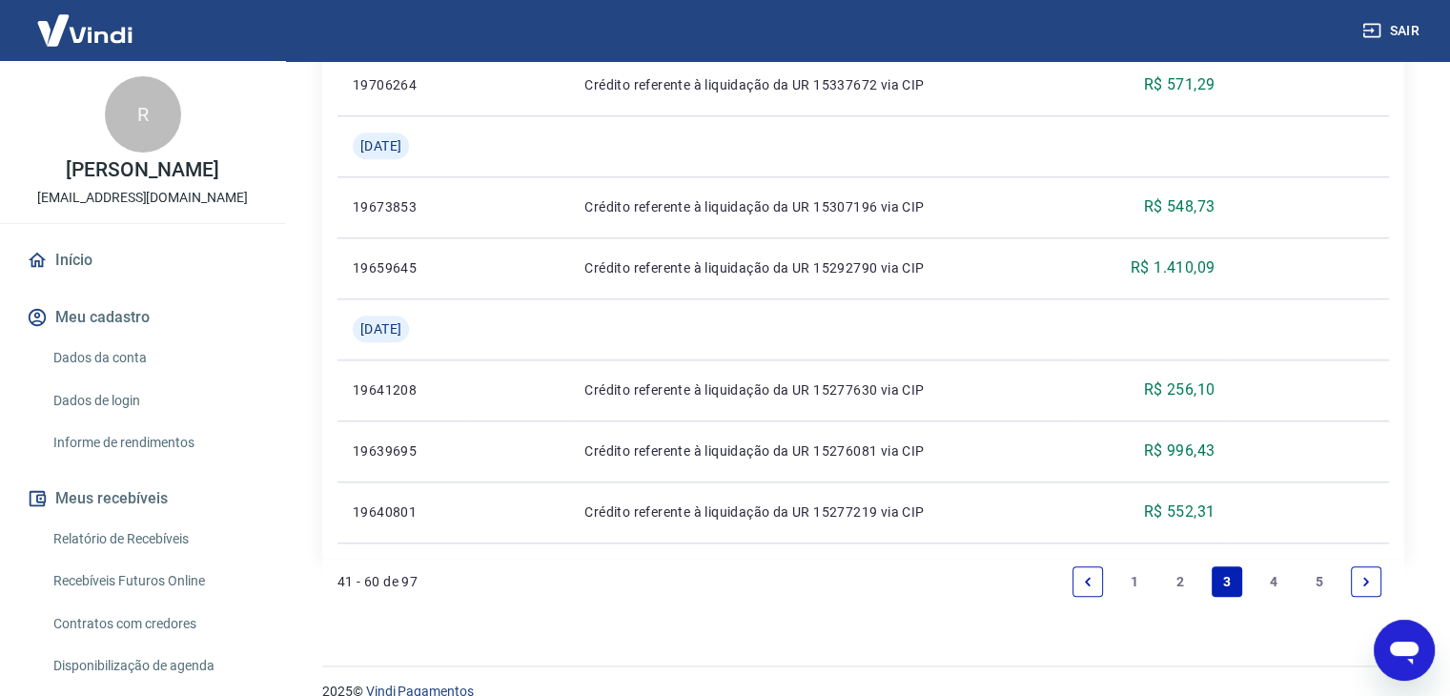
scroll to position [1971, 0]
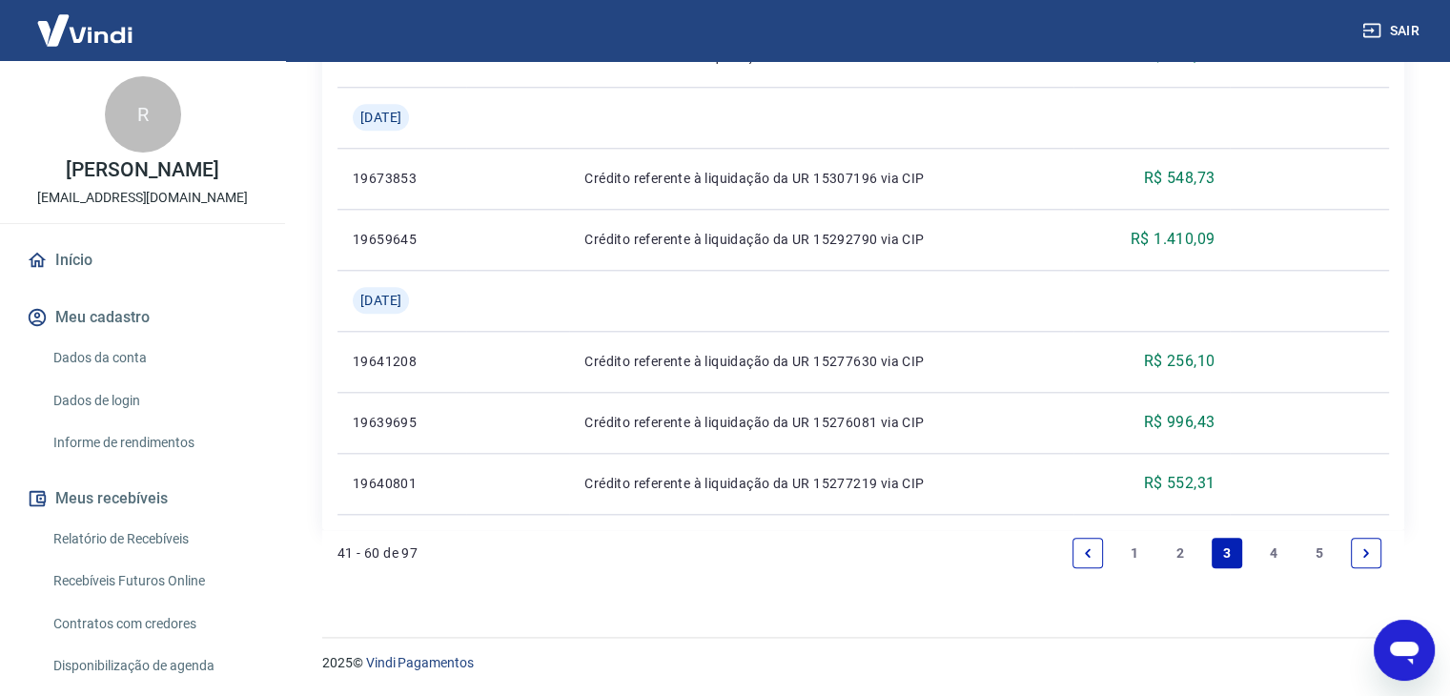
click at [1269, 554] on link "4" at bounding box center [1273, 553] width 30 height 30
